Goal: Check status: Check status

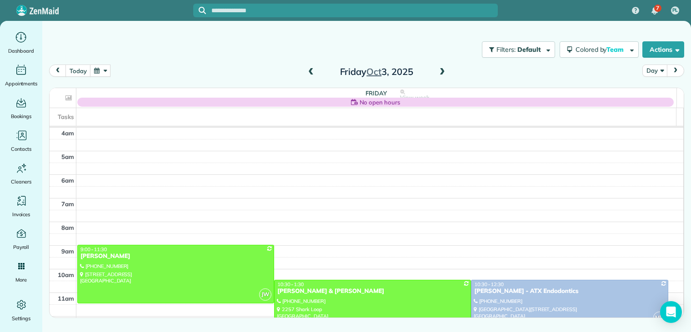
scroll to position [71, 0]
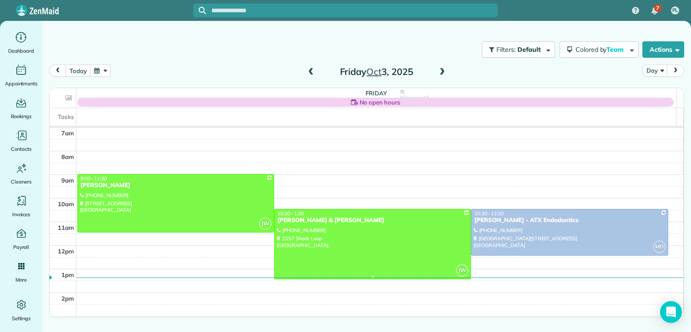
click at [330, 220] on div "[PERSON_NAME] & [PERSON_NAME]" at bounding box center [372, 221] width 191 height 8
click at [330, 220] on body "7 PL Dashboard Appointments Bookings Contacts Cleaners Invoices Payroll Reports…" at bounding box center [345, 166] width 691 height 332
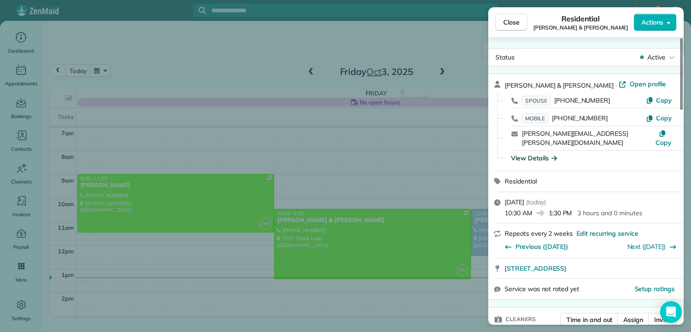
click at [554, 156] on icon "button" at bounding box center [553, 158] width 5 height 5
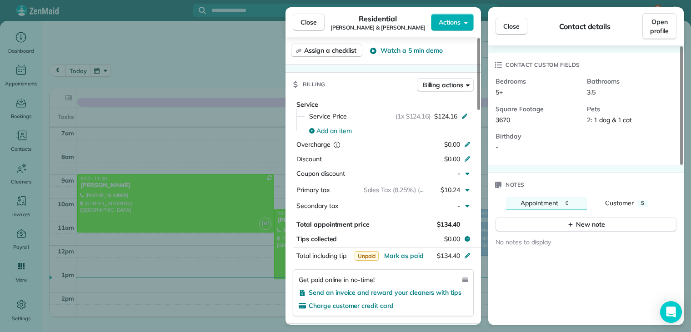
scroll to position [273, 0]
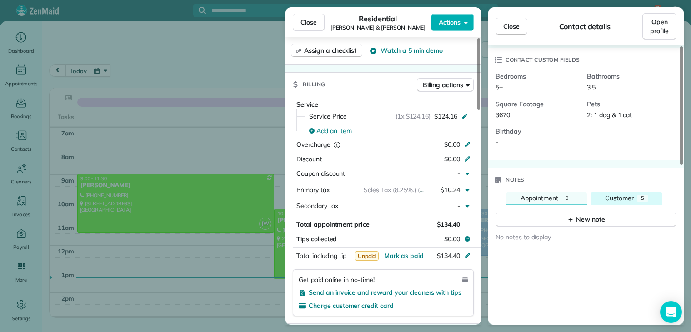
click at [627, 194] on span "Customer" at bounding box center [619, 198] width 29 height 8
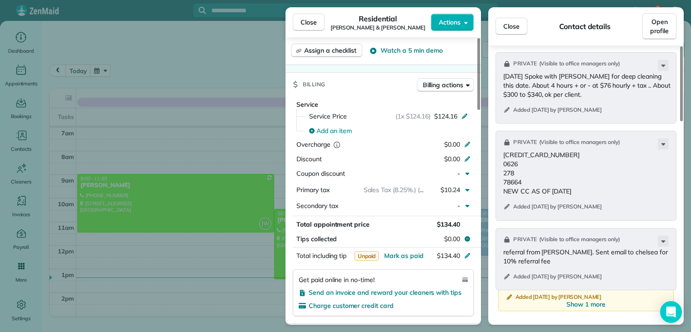
scroll to position [591, 0]
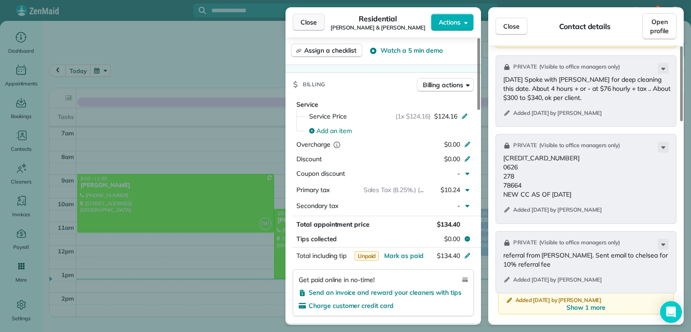
click at [313, 21] on span "Close" at bounding box center [309, 22] width 16 height 9
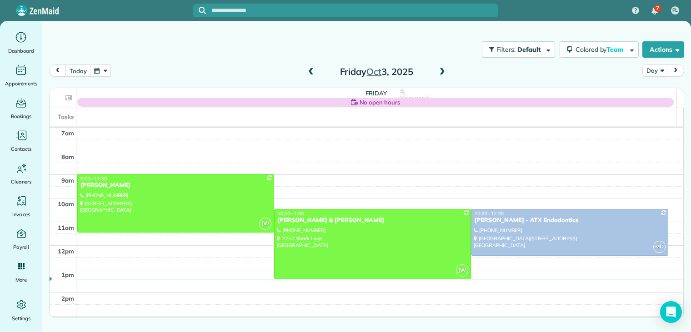
click at [313, 21] on div at bounding box center [345, 166] width 691 height 332
